Goal: Navigation & Orientation: Find specific page/section

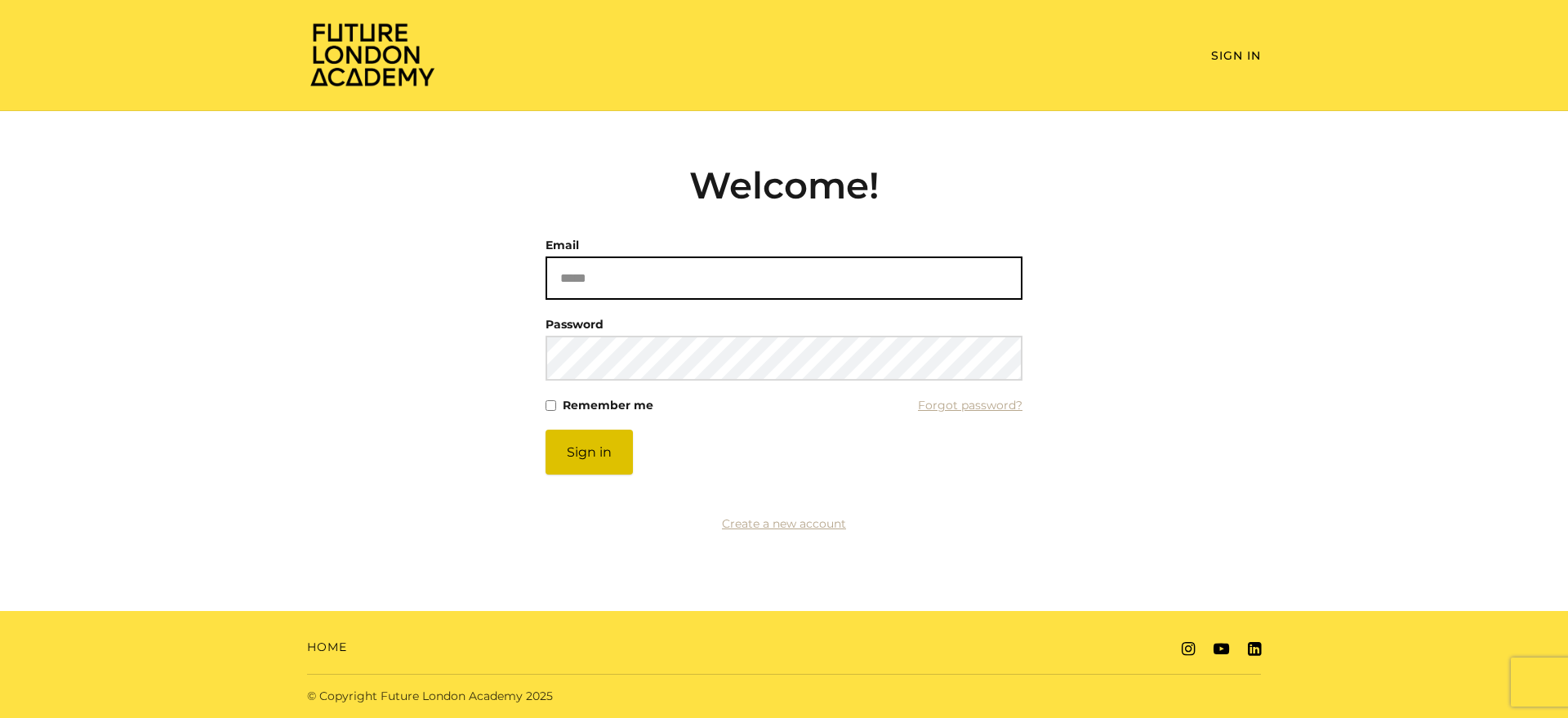
type input "**********"
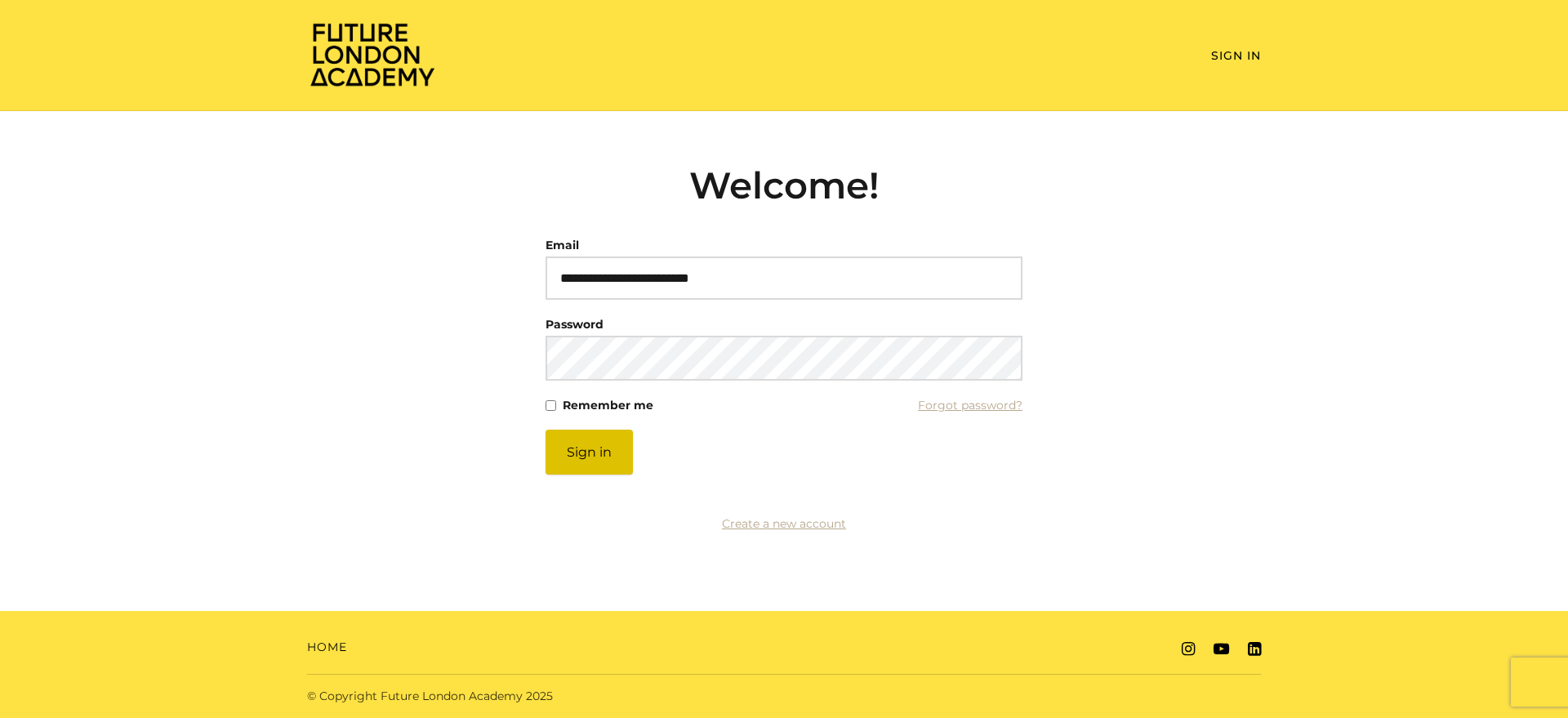
click at [588, 452] on button "Sign in" at bounding box center [589, 452] width 87 height 45
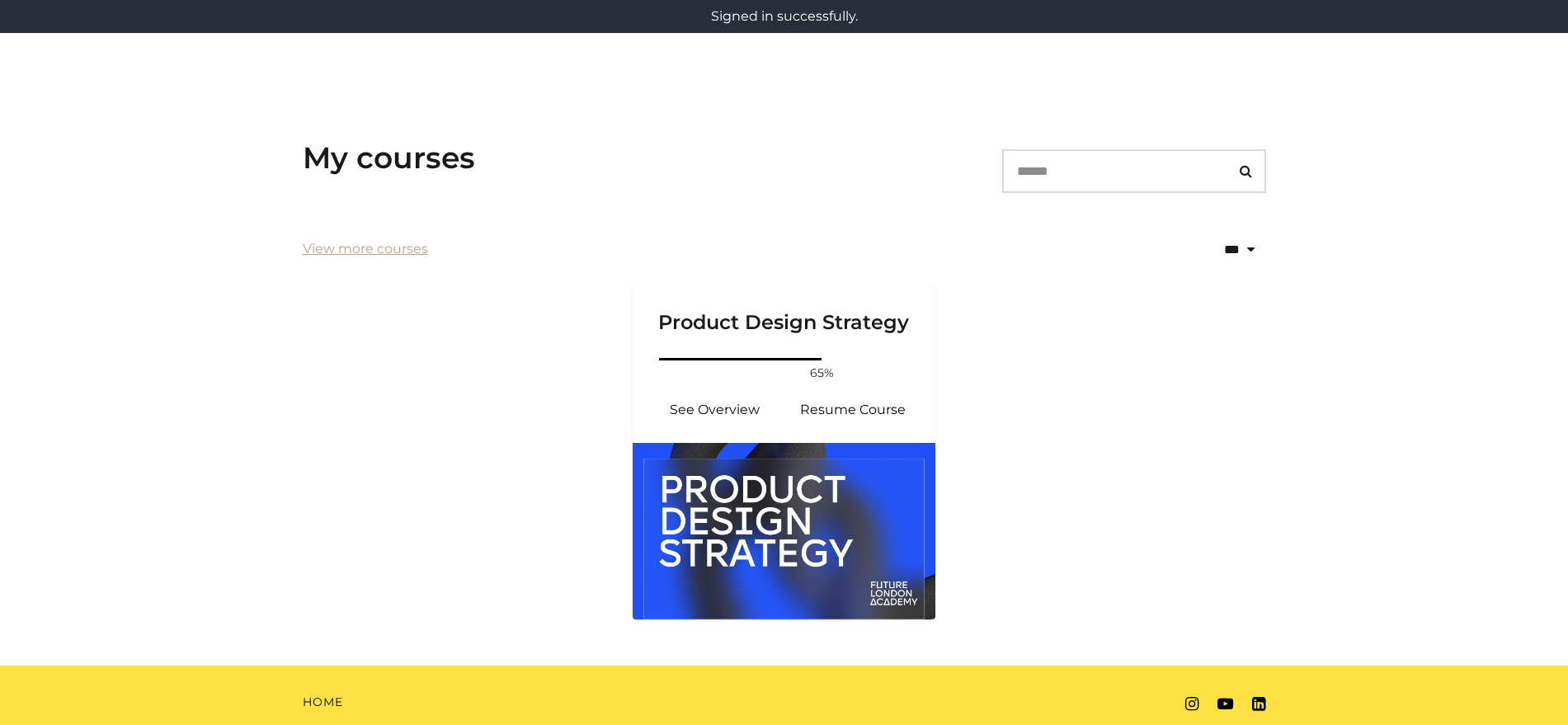
scroll to position [228, 0]
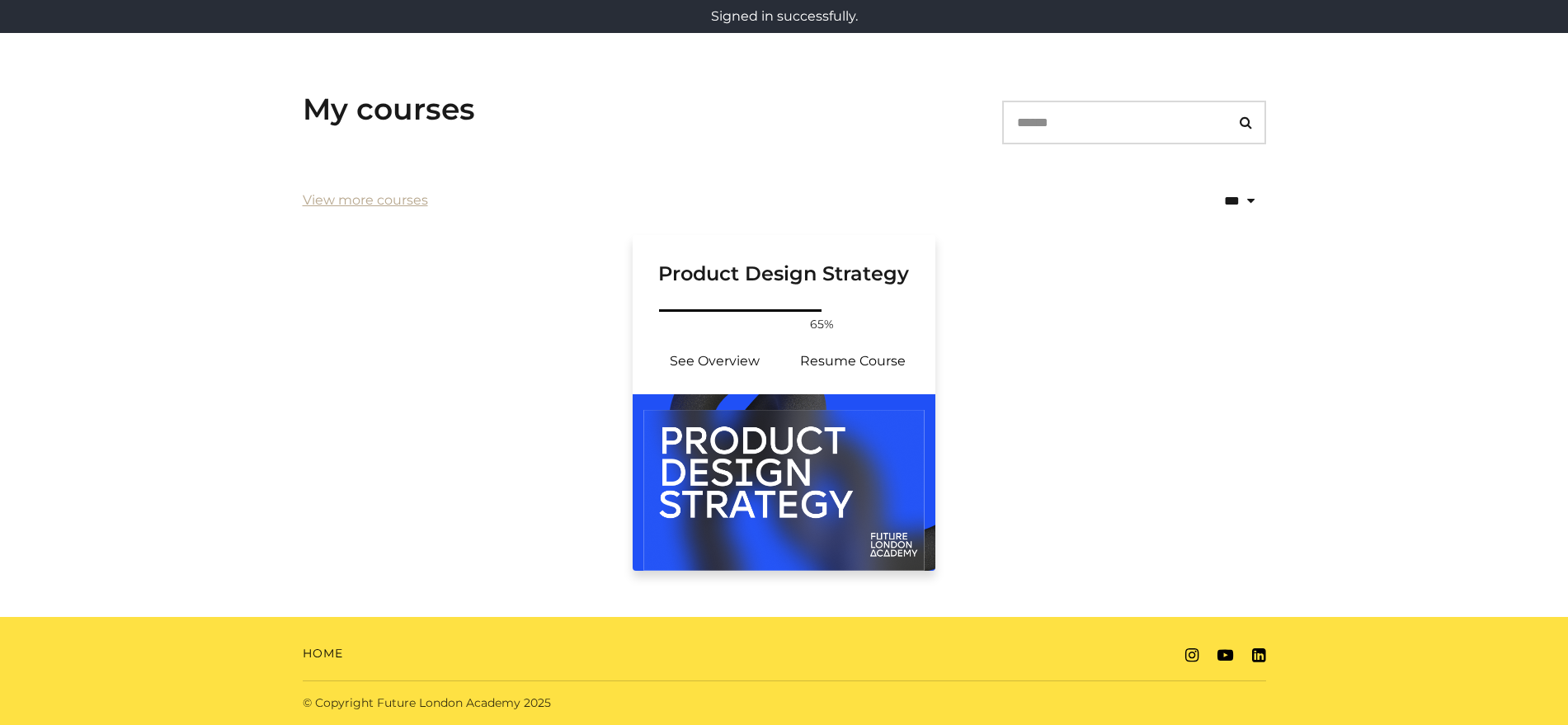
click at [861, 463] on img at bounding box center [784, 482] width 303 height 177
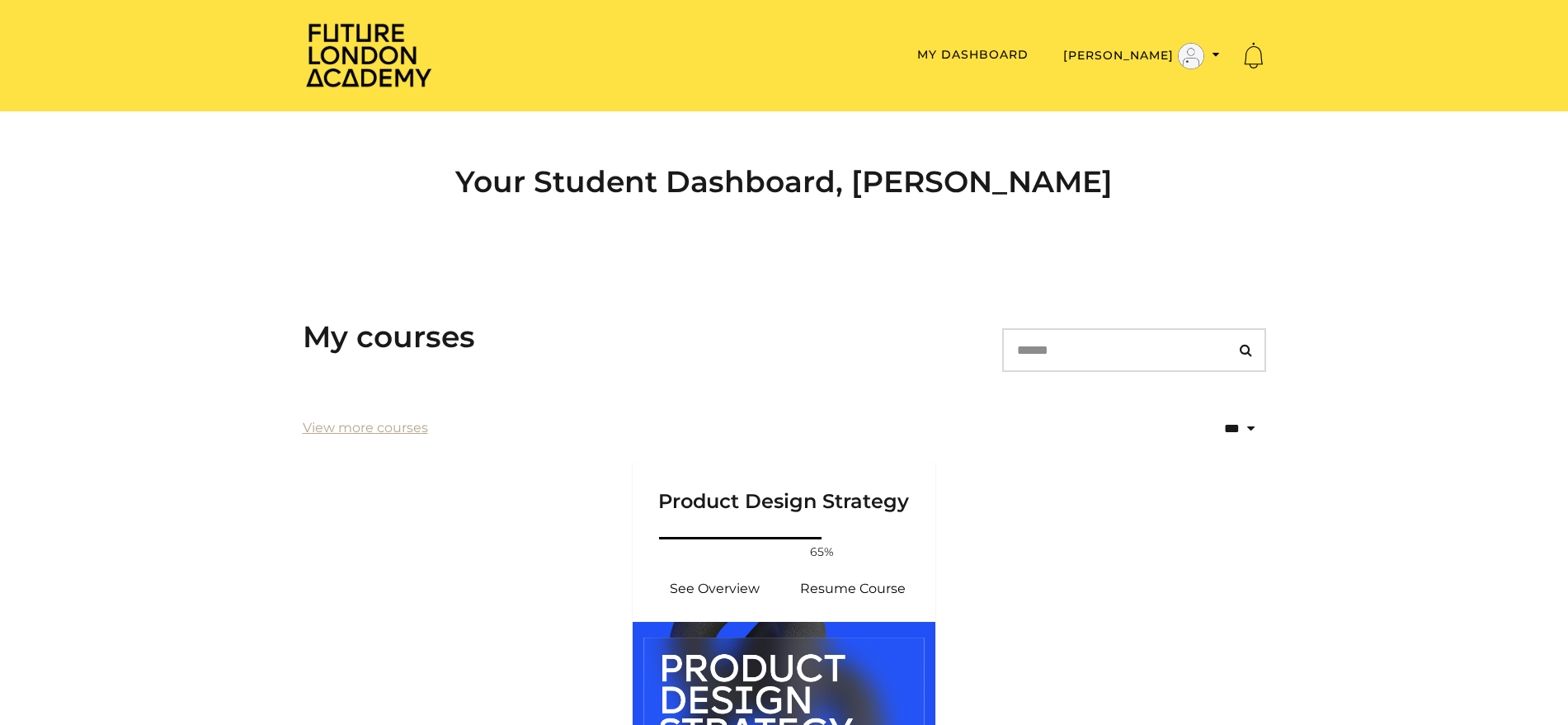
scroll to position [228, 0]
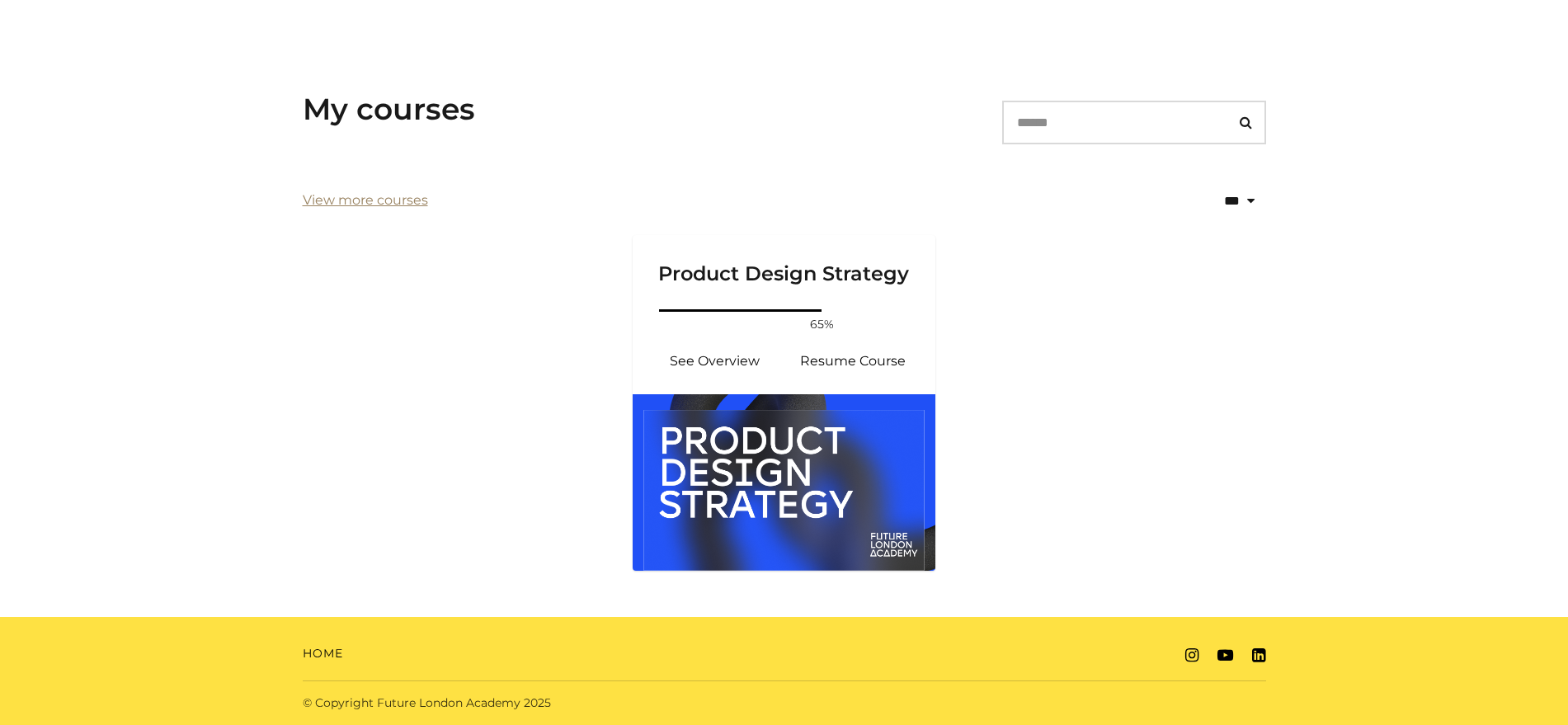
click at [387, 200] on link "View more courses" at bounding box center [365, 200] width 126 height 20
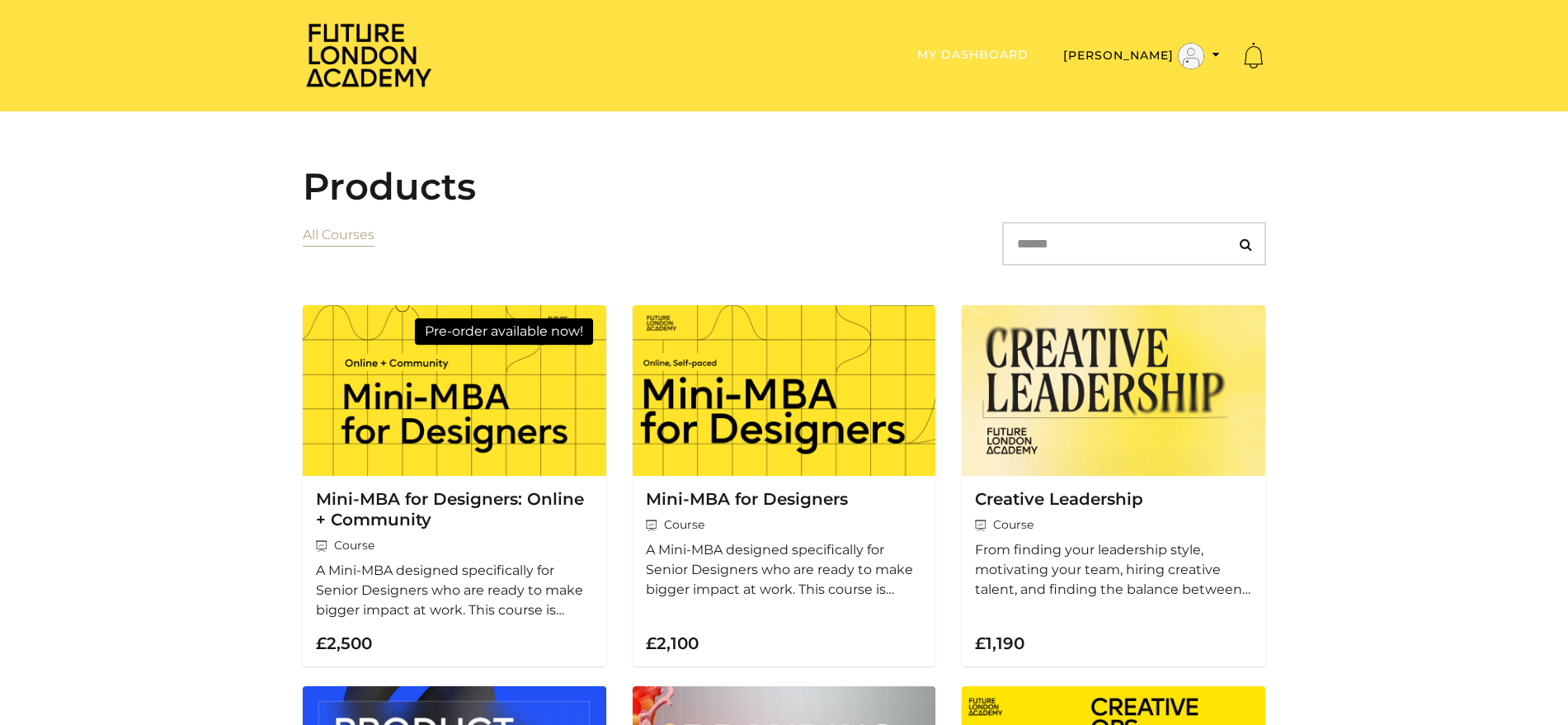
click at [1028, 59] on link "My Dashboard" at bounding box center [973, 54] width 112 height 15
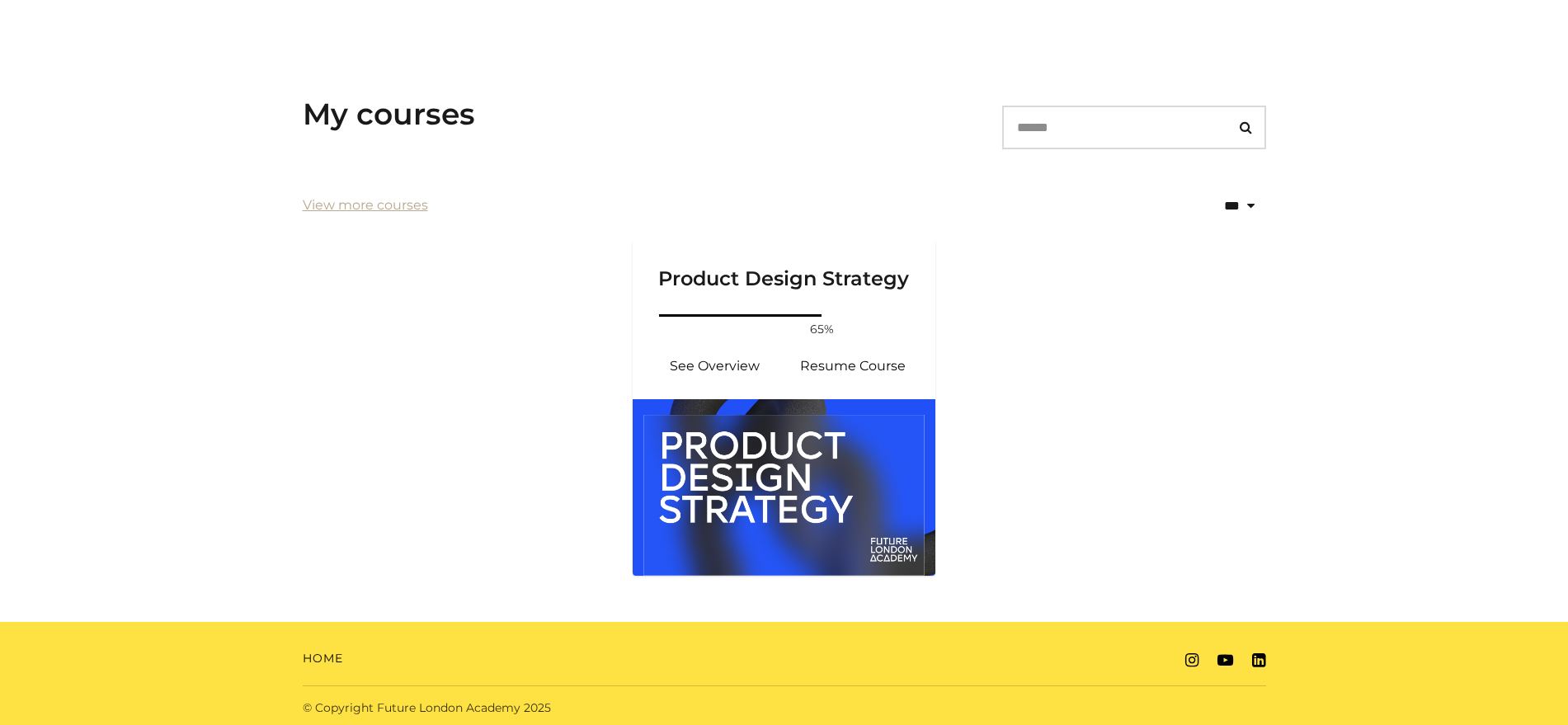
scroll to position [228, 0]
